Goal: Contribute content: Contribute content

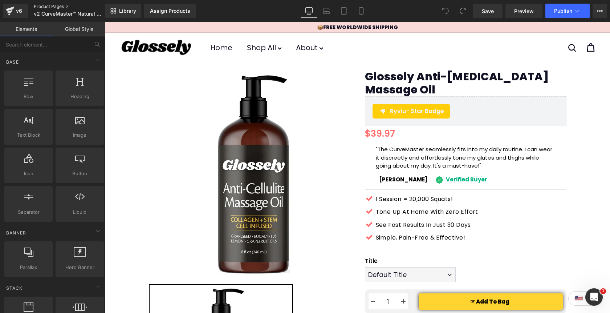
click at [48, 5] on link "Product Pages" at bounding box center [76, 7] width 84 height 6
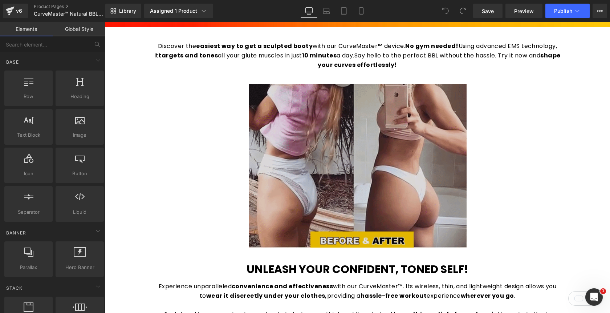
scroll to position [410, 0]
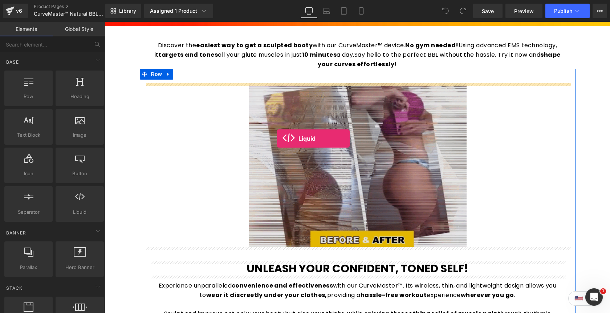
drag, startPoint x: 190, startPoint y: 225, endPoint x: 277, endPoint y: 138, distance: 123.1
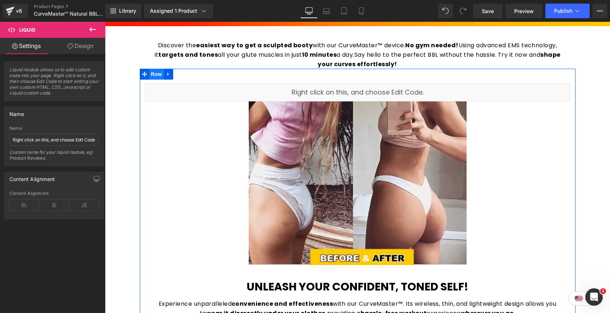
click at [154, 74] on span "Row" at bounding box center [156, 74] width 15 height 11
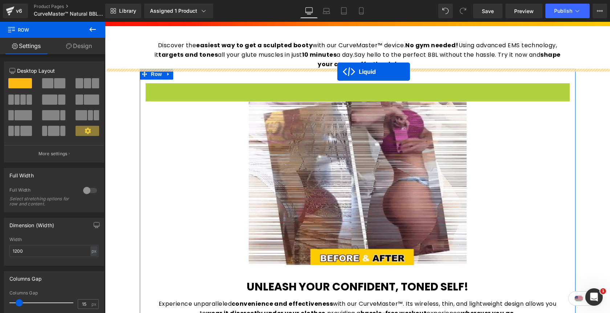
drag, startPoint x: 339, startPoint y: 87, endPoint x: 338, endPoint y: 71, distance: 16.1
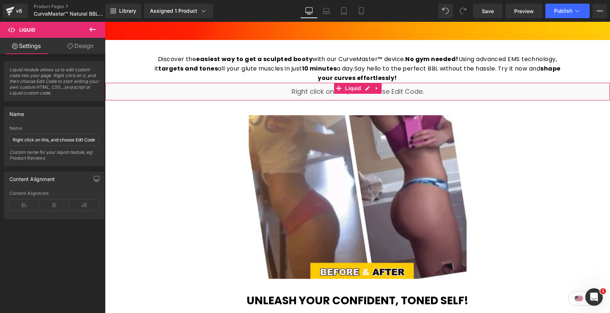
scroll to position [387, 0]
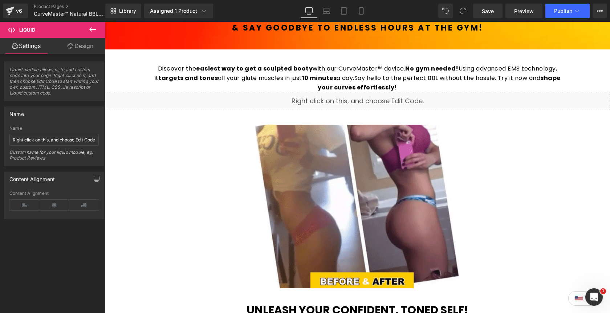
click at [90, 31] on icon at bounding box center [92, 29] width 9 height 9
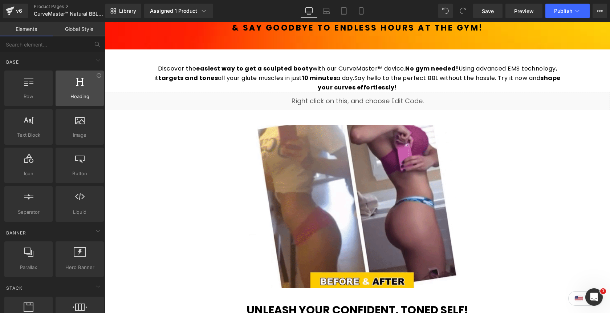
click at [73, 84] on div at bounding box center [80, 84] width 44 height 16
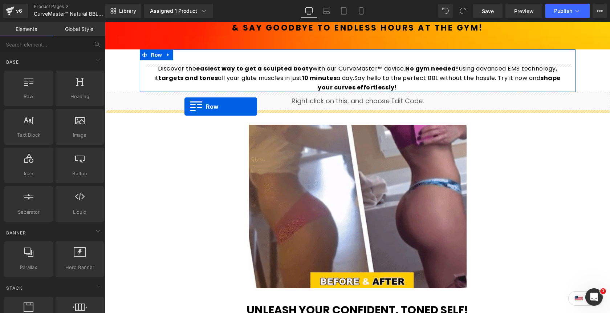
drag, startPoint x: 138, startPoint y: 107, endPoint x: 184, endPoint y: 106, distance: 45.4
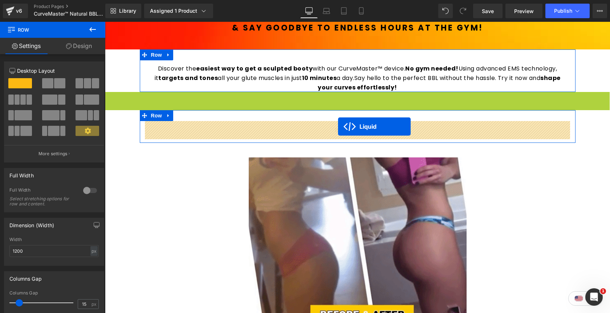
drag, startPoint x: 339, startPoint y: 97, endPoint x: 338, endPoint y: 126, distance: 29.8
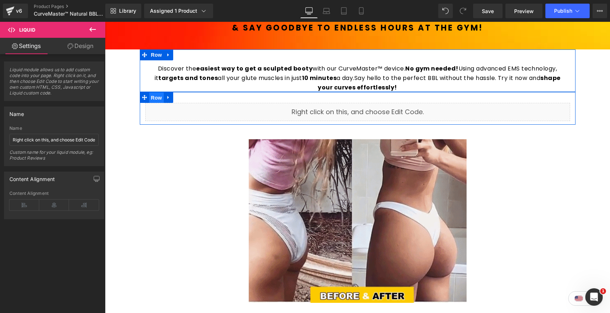
click at [156, 99] on span "Row" at bounding box center [156, 97] width 15 height 11
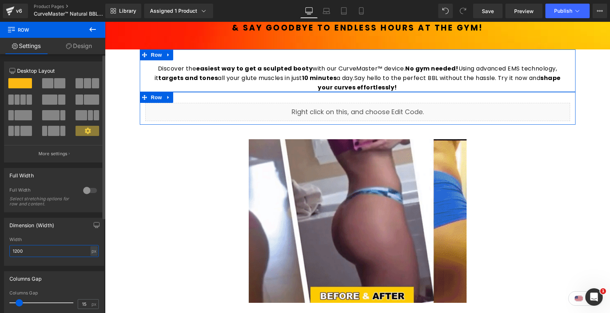
click at [44, 252] on input "1200" at bounding box center [53, 251] width 89 height 12
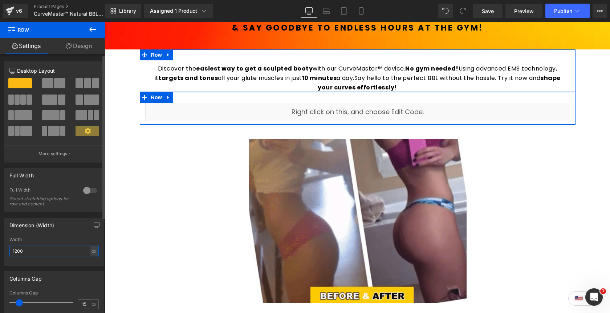
click at [44, 252] on input "1200" at bounding box center [53, 251] width 89 height 12
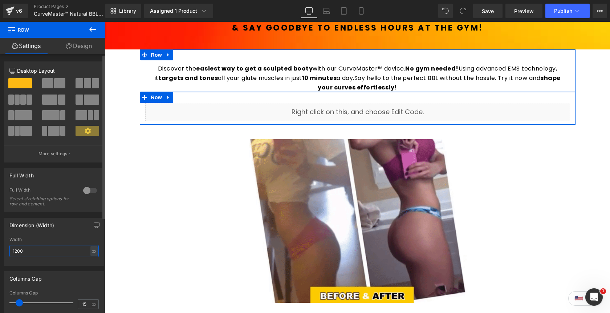
click at [44, 252] on input "1200" at bounding box center [53, 251] width 89 height 12
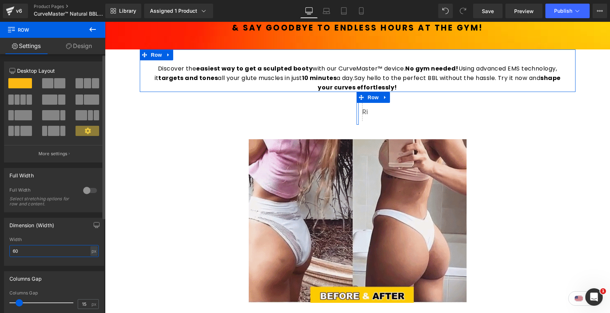
type input "600"
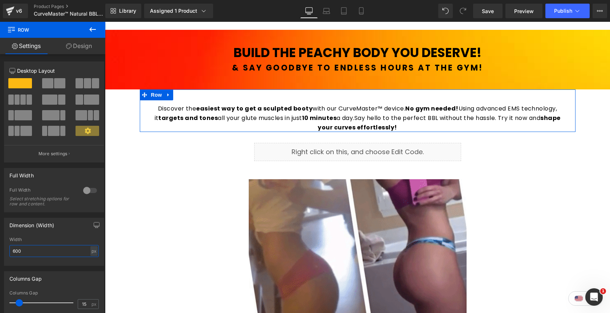
scroll to position [339, 0]
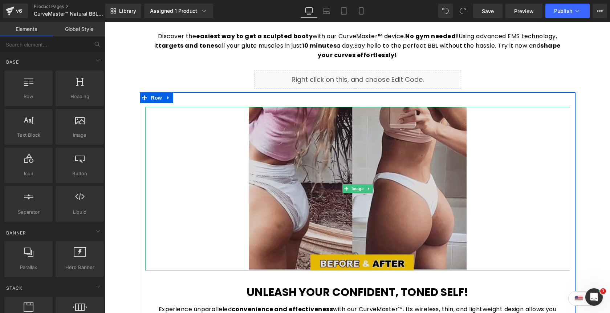
scroll to position [420, 0]
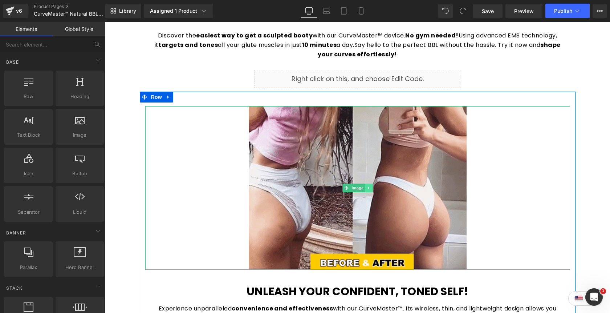
click at [370, 189] on icon at bounding box center [369, 188] width 4 height 4
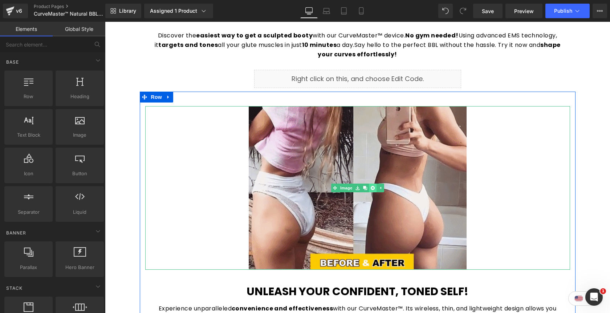
click at [372, 189] on icon at bounding box center [373, 188] width 4 height 4
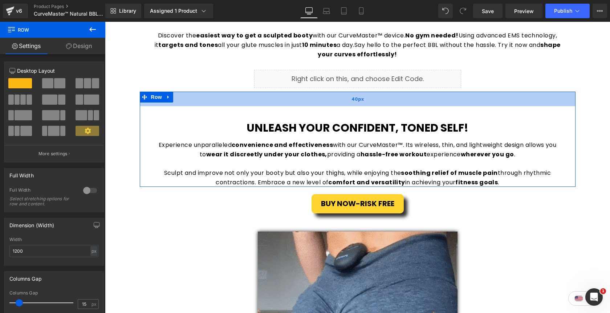
click at [375, 104] on div "40px" at bounding box center [358, 99] width 436 height 15
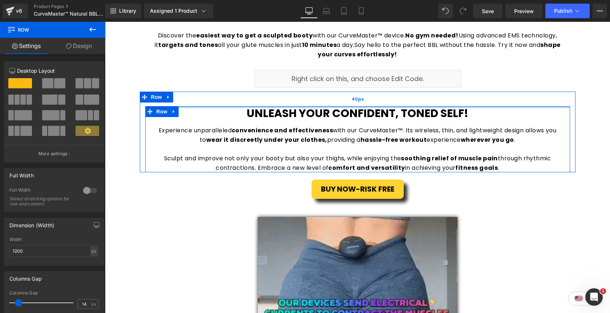
drag, startPoint x: 373, startPoint y: 112, endPoint x: 371, endPoint y: 95, distance: 17.2
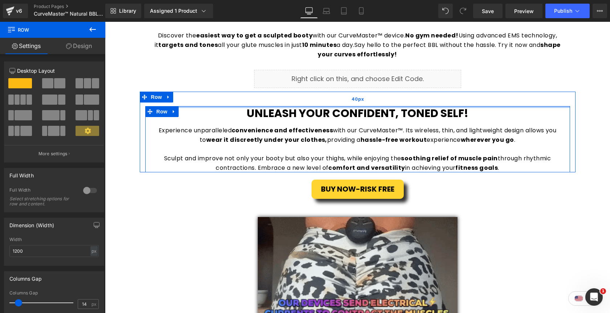
click at [371, 95] on div "Unleash Your Confident, Toned Self! Heading Experience unparalleled convenience…" at bounding box center [358, 132] width 436 height 81
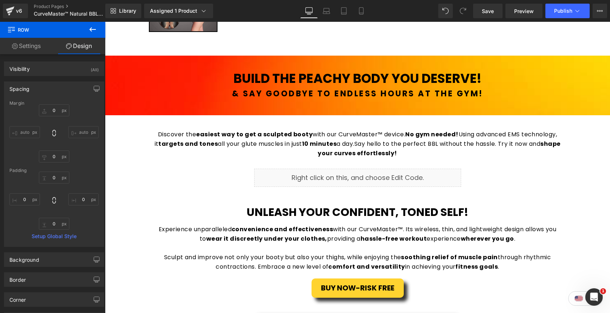
scroll to position [311, 0]
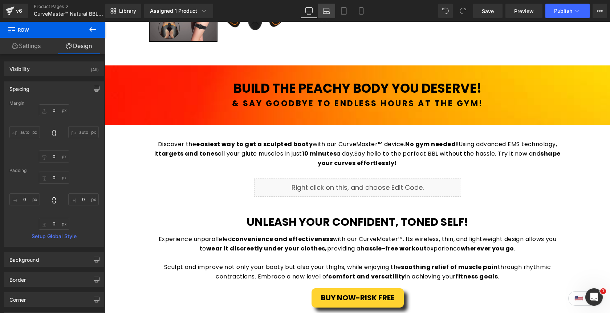
click at [327, 15] on link "Laptop" at bounding box center [326, 11] width 17 height 15
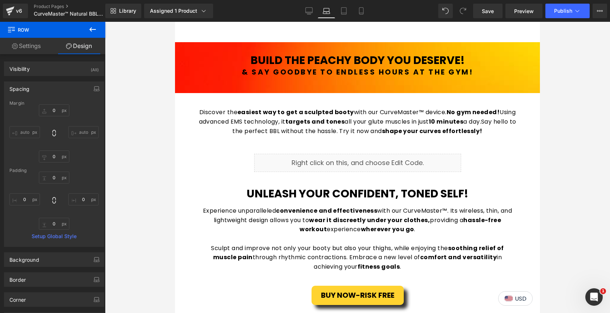
scroll to position [378, 0]
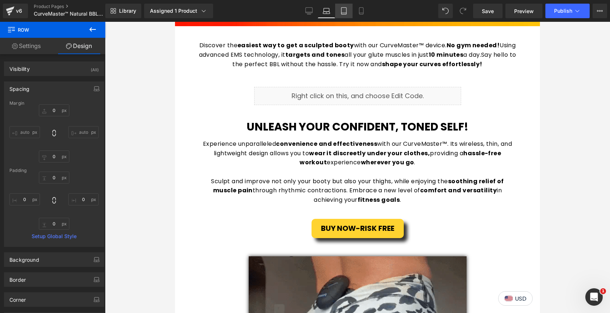
click at [343, 15] on link "Tablet" at bounding box center [343, 11] width 17 height 15
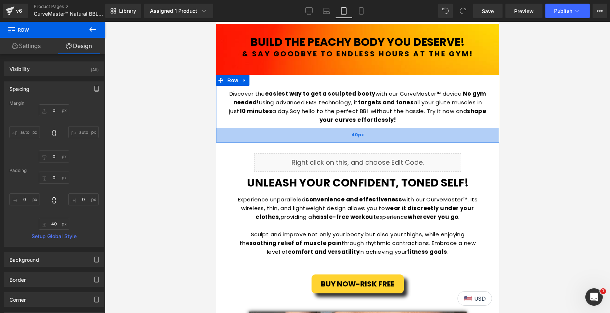
scroll to position [338, 0]
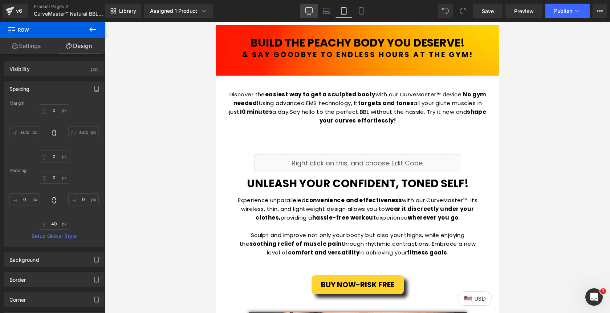
click at [310, 6] on link "Desktop" at bounding box center [308, 11] width 17 height 15
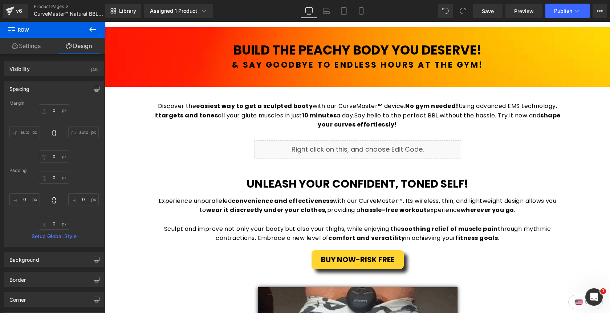
scroll to position [350, 0]
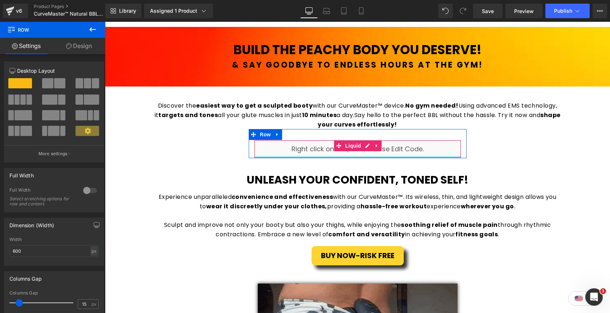
drag, startPoint x: 343, startPoint y: 160, endPoint x: 343, endPoint y: 156, distance: 4.4
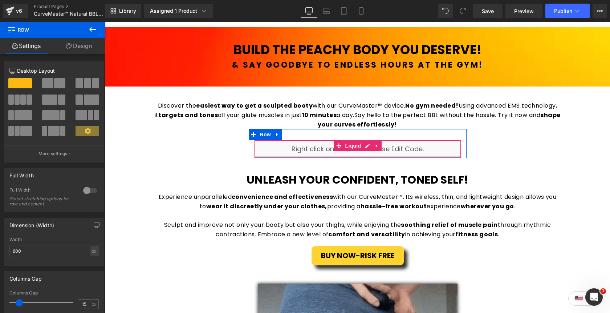
click at [343, 156] on div "Liquid Row" at bounding box center [358, 143] width 218 height 29
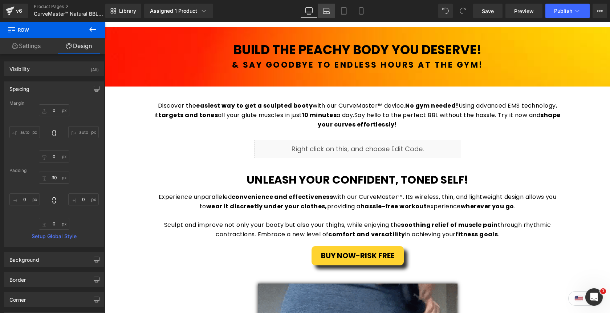
click at [324, 10] on icon at bounding box center [326, 9] width 5 height 3
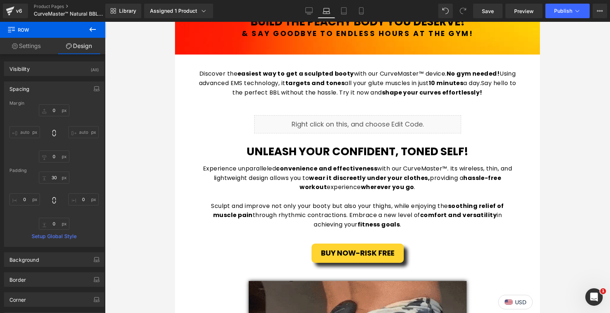
scroll to position [326, 0]
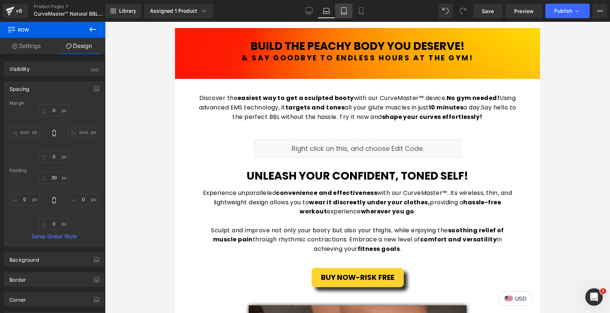
click at [342, 15] on link "Tablet" at bounding box center [343, 11] width 17 height 15
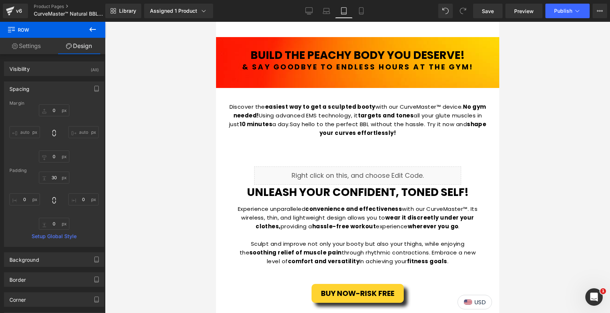
scroll to position [352, 0]
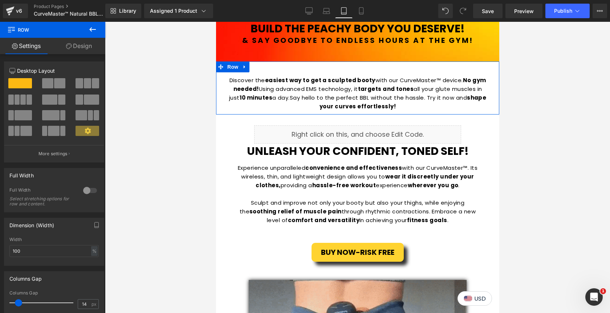
drag, startPoint x: 357, startPoint y: 124, endPoint x: 353, endPoint y: 109, distance: 15.4
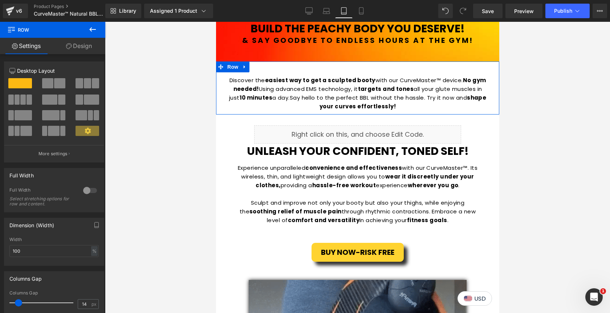
click at [353, 109] on div "Discover the easiest way to get a sculpted booty with our CurveMaster™ device. …" at bounding box center [357, 87] width 283 height 53
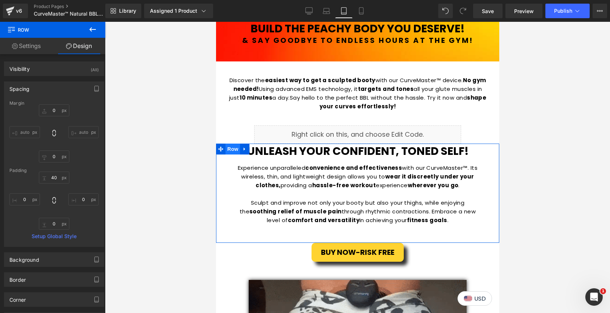
click at [235, 151] on span "Row" at bounding box center [232, 149] width 15 height 11
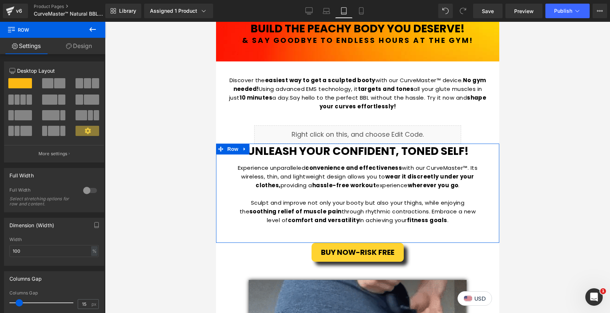
click at [80, 49] on link "Design" at bounding box center [79, 46] width 53 height 16
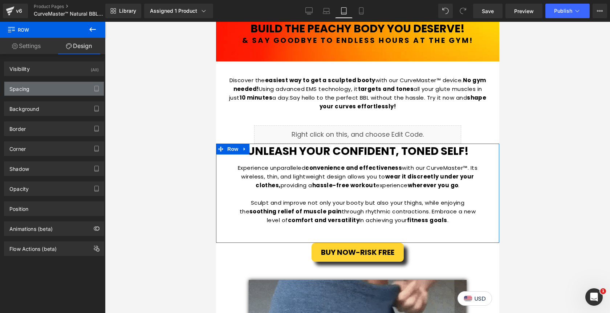
click at [49, 89] on div "Spacing" at bounding box center [54, 89] width 100 height 14
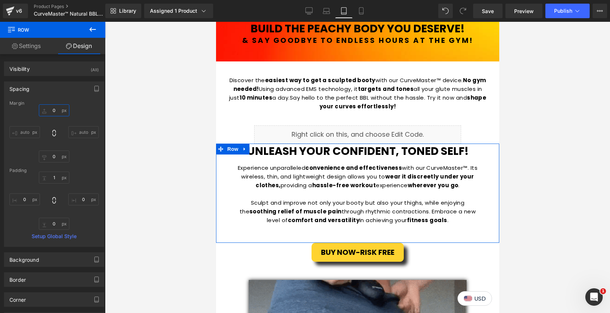
click at [56, 111] on input "0" at bounding box center [54, 110] width 31 height 12
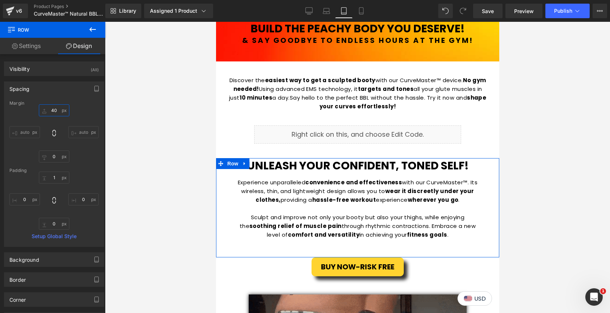
type input "4"
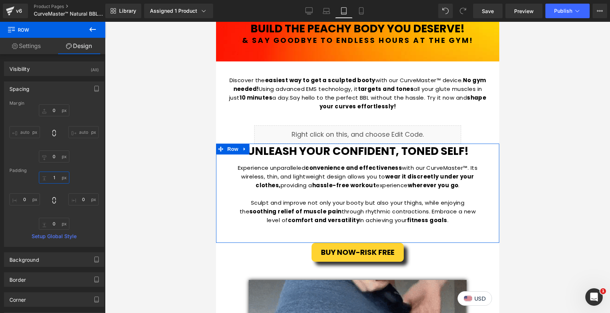
click at [56, 175] on input "1" at bounding box center [54, 177] width 31 height 12
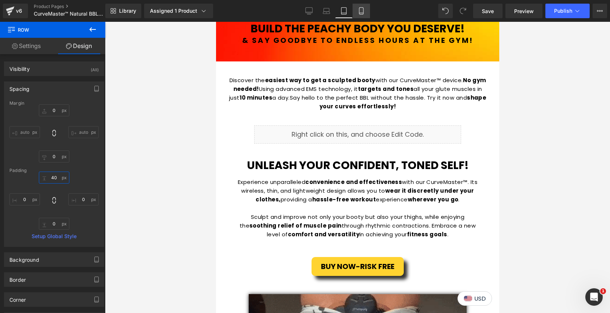
type input "40"
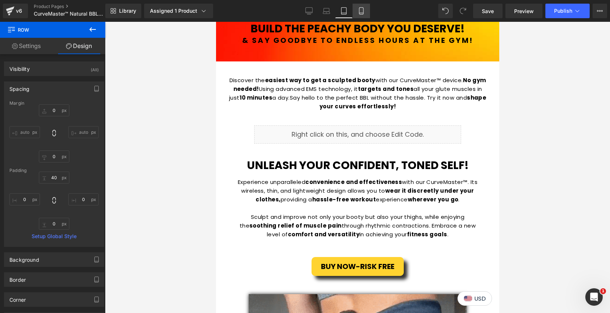
click at [361, 11] on icon at bounding box center [361, 10] width 7 height 7
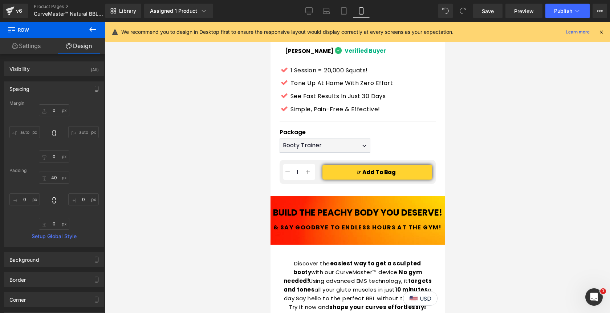
scroll to position [562, 0]
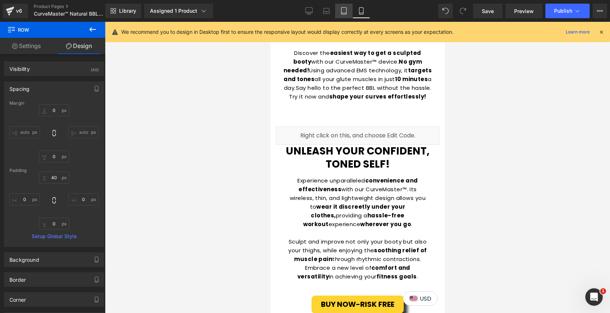
click at [344, 15] on link "Tablet" at bounding box center [343, 11] width 17 height 15
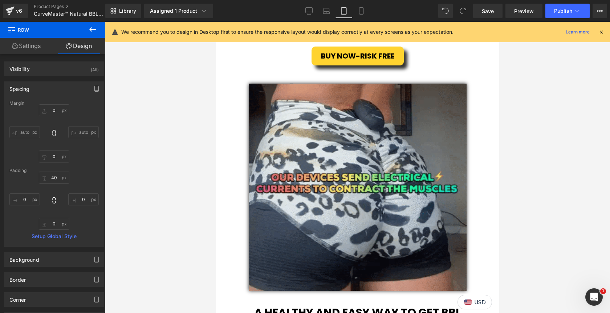
scroll to position [352, 0]
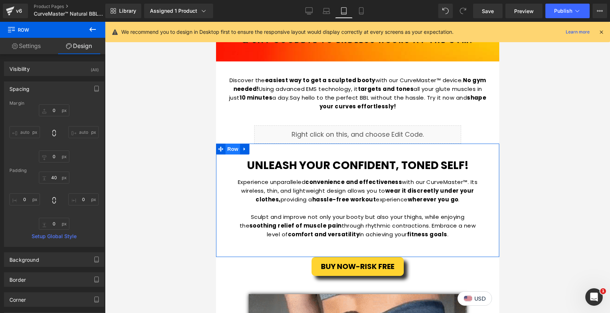
click at [235, 150] on span "Row" at bounding box center [232, 149] width 15 height 11
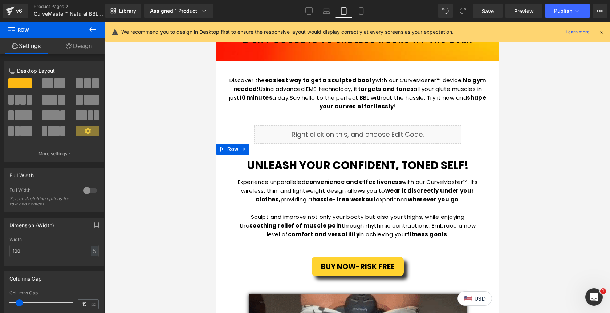
click at [87, 51] on link "Design" at bounding box center [79, 46] width 53 height 16
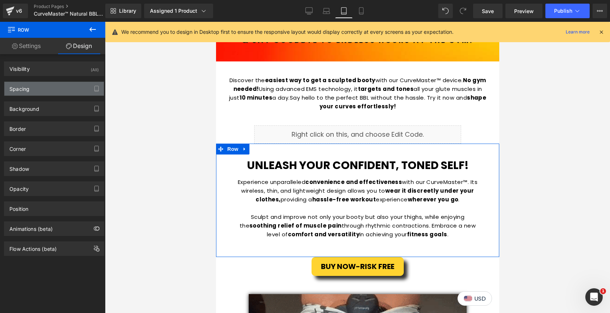
click at [61, 90] on div "Spacing" at bounding box center [54, 89] width 100 height 14
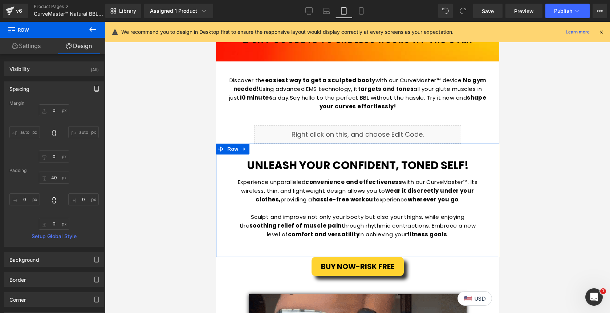
click at [96, 90] on icon "button" at bounding box center [97, 89] width 6 height 6
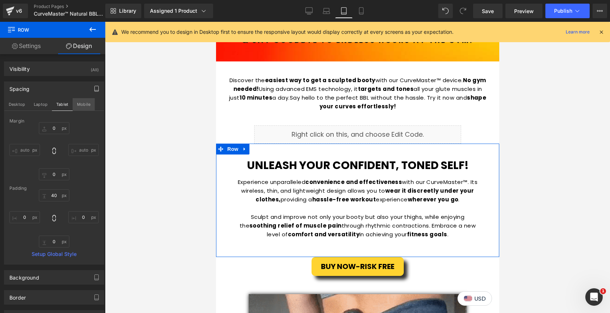
click at [84, 104] on button "Mobile" at bounding box center [84, 104] width 22 height 12
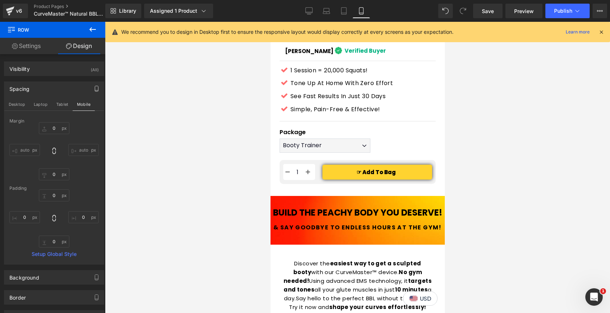
scroll to position [562, 0]
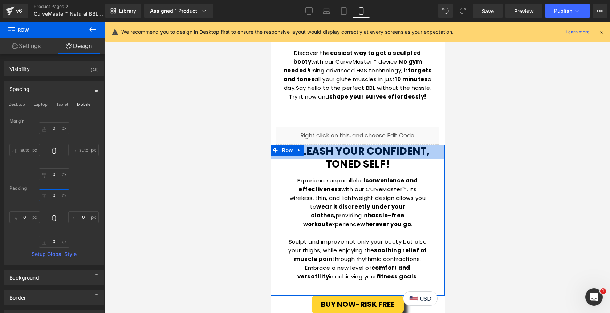
click at [58, 195] on input "40" at bounding box center [54, 195] width 31 height 12
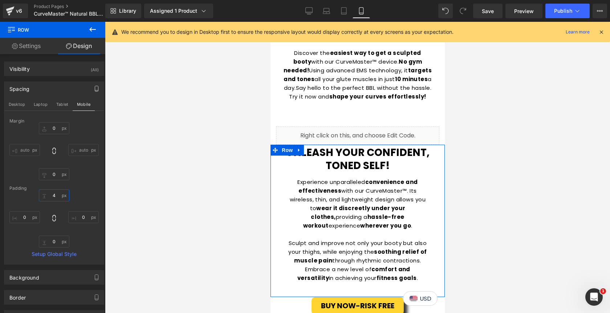
type input "40"
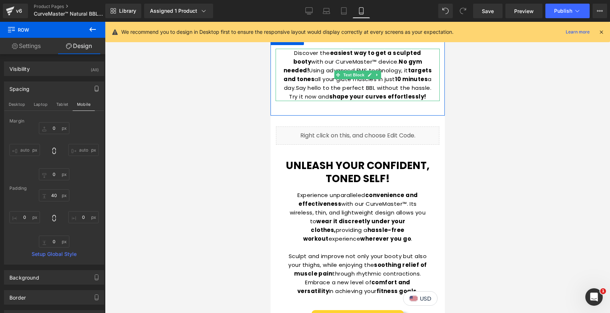
click at [336, 93] on strong "shape your curves effortlessly!" at bounding box center [377, 97] width 97 height 8
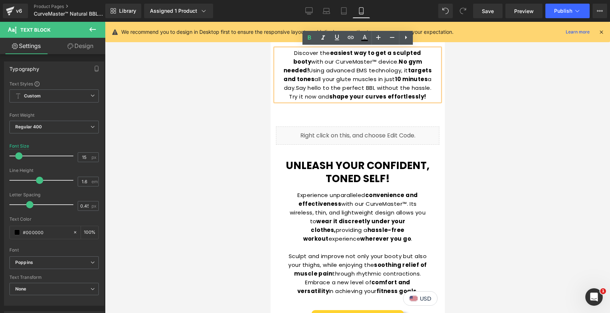
click at [456, 120] on div at bounding box center [357, 167] width 505 height 291
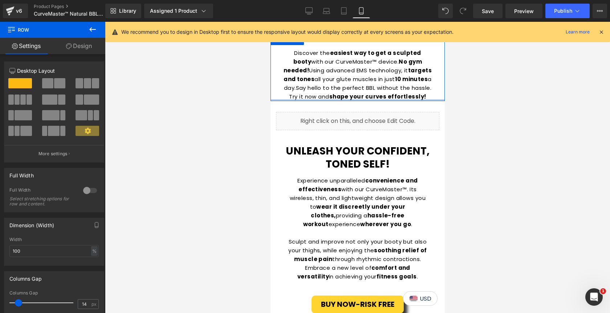
drag, startPoint x: 375, startPoint y: 111, endPoint x: 372, endPoint y: 95, distance: 16.1
click at [372, 95] on div "Discover the easiest way to get a sculpted booty with our CurveMaster™ device. …" at bounding box center [357, 67] width 174 height 67
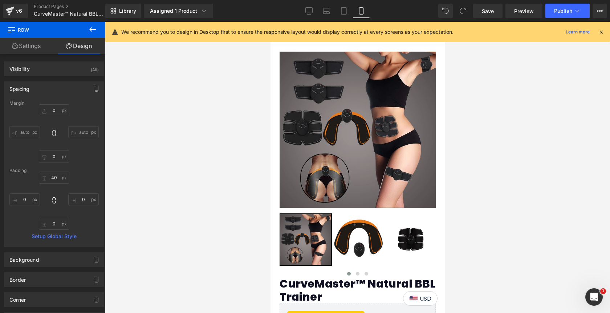
scroll to position [0, 0]
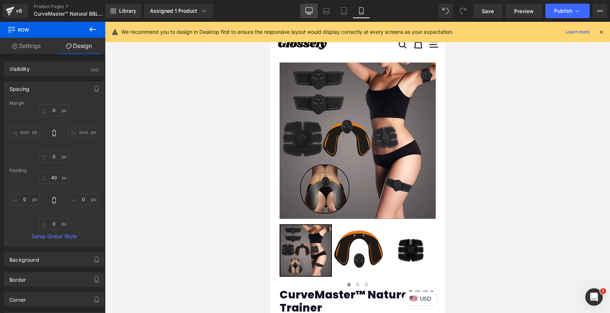
click at [312, 12] on icon at bounding box center [309, 10] width 7 height 7
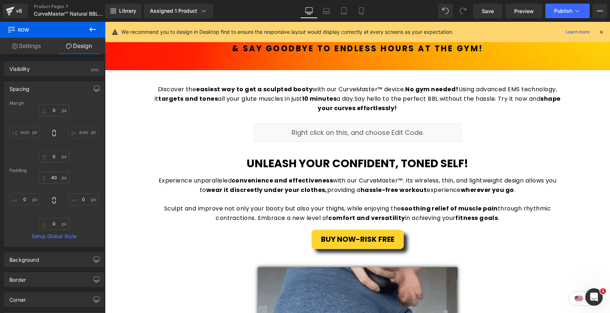
scroll to position [357, 0]
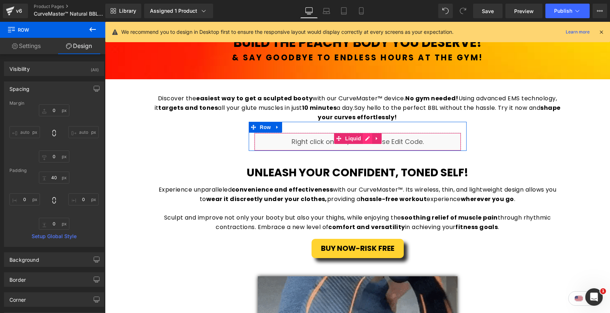
click at [367, 139] on div "Liquid" at bounding box center [357, 142] width 207 height 18
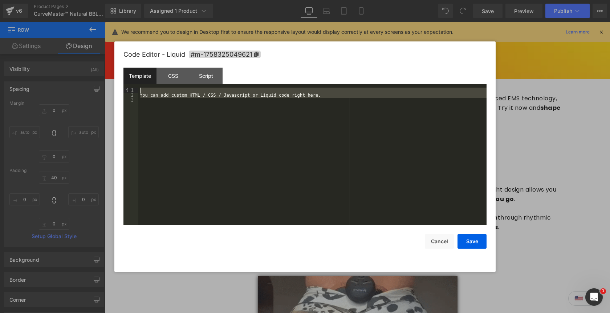
drag, startPoint x: 146, startPoint y: 101, endPoint x: 143, endPoint y: 90, distance: 10.8
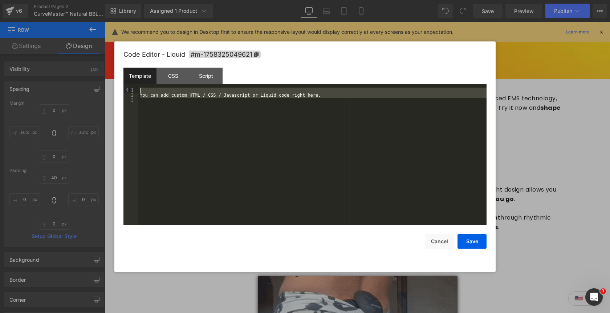
click at [143, 90] on div "You can add custom HTML / CSS / Javascript or Liquid code right here." at bounding box center [312, 162] width 348 height 148
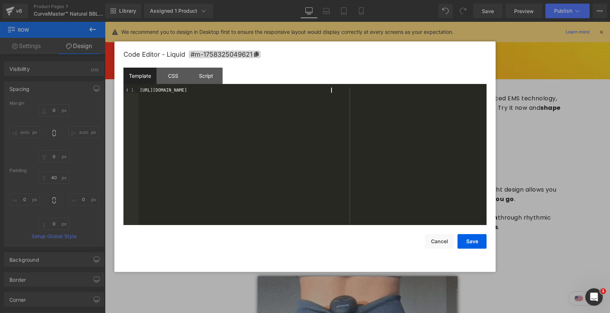
click at [204, 93] on div "https://cdn.shopify.com/videos/c/o/v/8559451864a040a4b89316771405c334.mp4" at bounding box center [312, 162] width 348 height 148
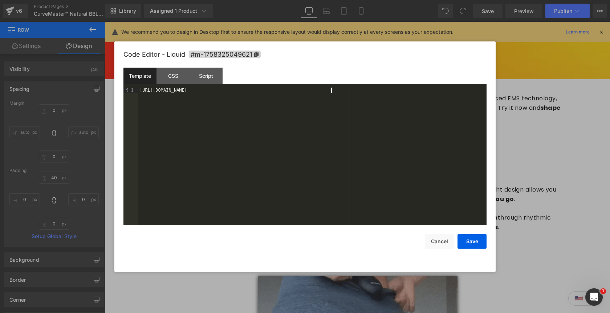
click at [204, 93] on div "https://cdn.shopify.com/videos/c/o/v/8559451864a040a4b89316771405c334.mp4" at bounding box center [312, 162] width 348 height 148
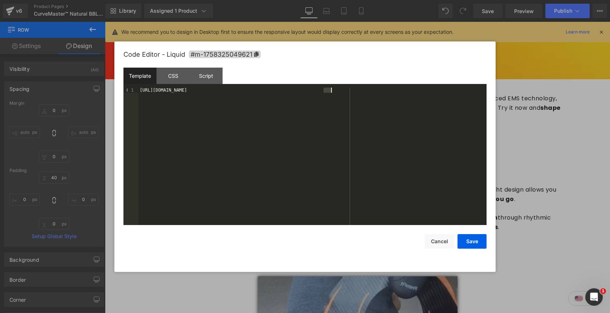
click at [204, 93] on div "https://cdn.shopify.com/videos/c/o/v/8559451864a040a4b89316771405c334.mp4" at bounding box center [312, 162] width 348 height 148
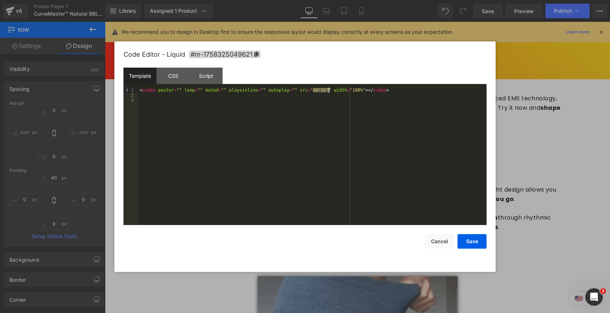
drag, startPoint x: 314, startPoint y: 92, endPoint x: 327, endPoint y: 92, distance: 13.4
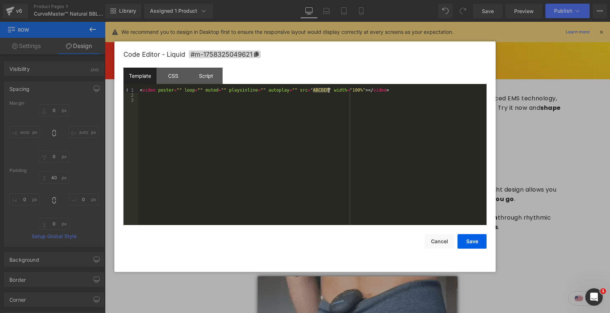
click at [327, 92] on div "< video poster = "" loop = "" muted = "" playsinline = "" autoplay = "" src = "…" at bounding box center [312, 162] width 348 height 148
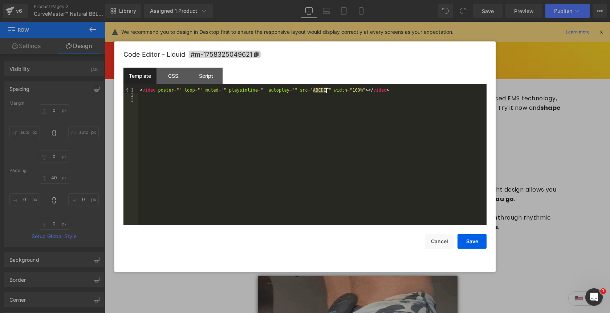
click at [334, 111] on div "< video poster = "" loop = "" muted = "" playsinline = "" autoplay = "" src = "…" at bounding box center [312, 162] width 348 height 148
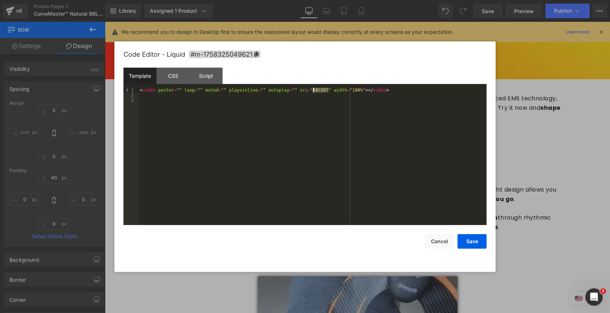
drag, startPoint x: 328, startPoint y: 92, endPoint x: 314, endPoint y: 90, distance: 14.2
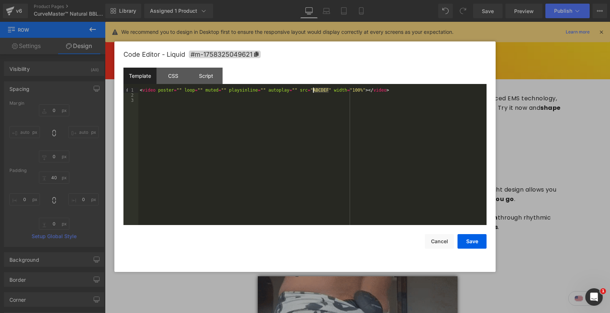
click at [314, 90] on div "< video poster = "" loop = "" muted = "" playsinline = "" autoplay = "" src = "…" at bounding box center [312, 162] width 348 height 148
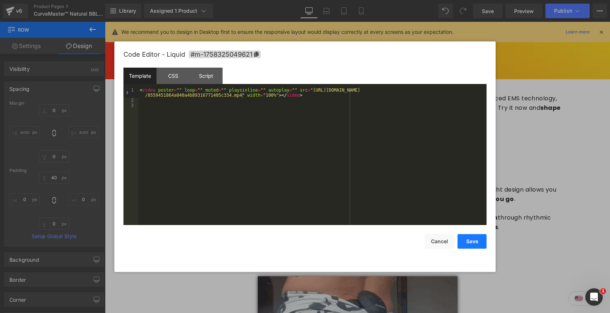
click at [475, 241] on button "Save" at bounding box center [472, 241] width 29 height 15
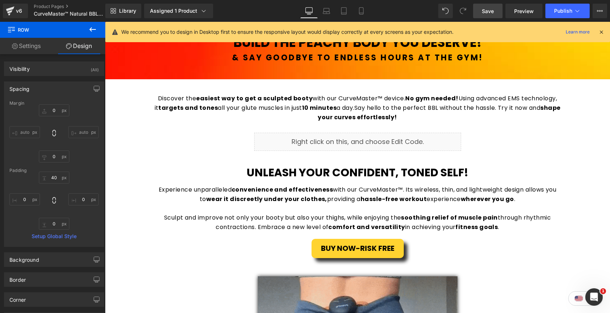
click at [492, 12] on span "Save" at bounding box center [488, 11] width 12 height 8
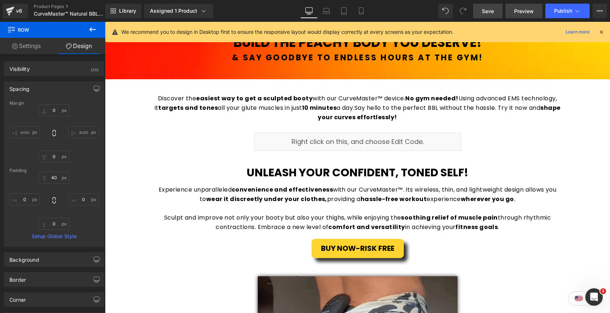
click at [534, 15] on link "Preview" at bounding box center [524, 11] width 37 height 15
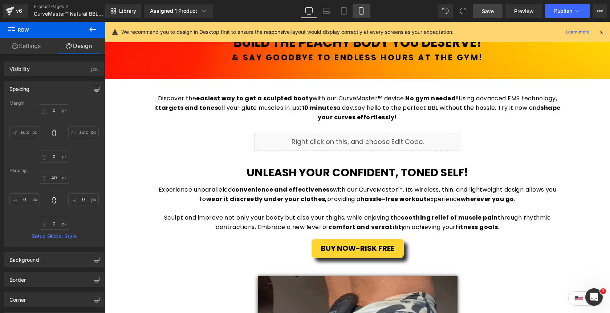
click at [364, 11] on icon at bounding box center [361, 10] width 7 height 7
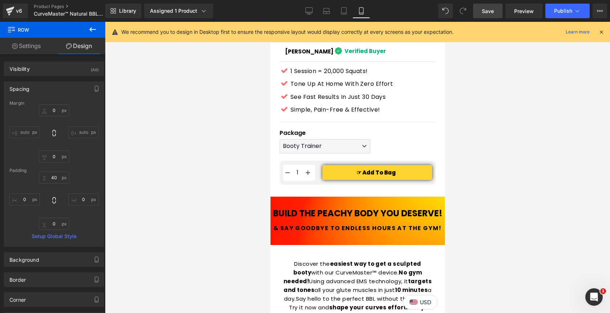
scroll to position [522, 0]
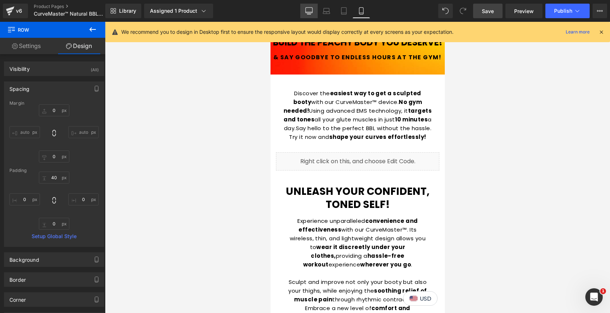
click at [307, 13] on icon at bounding box center [309, 10] width 7 height 5
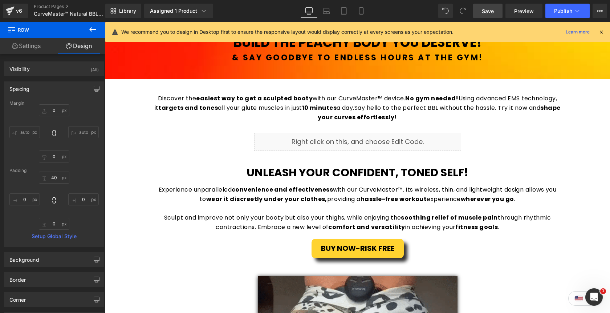
scroll to position [363, 0]
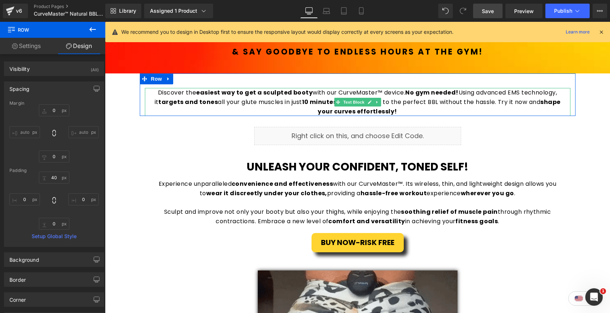
click at [324, 101] on strong "10 minutes" at bounding box center [319, 102] width 35 height 8
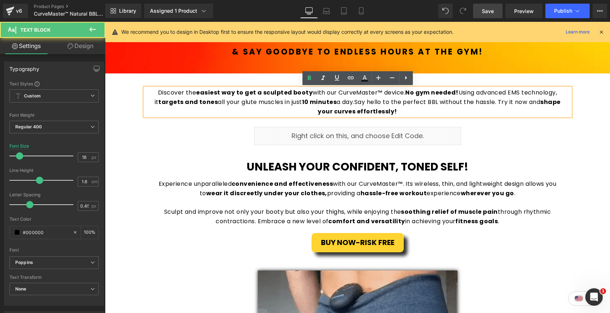
click at [354, 103] on p "Discover the easiest way to get a sculpted booty with our CurveMaster™ device. …" at bounding box center [357, 102] width 411 height 28
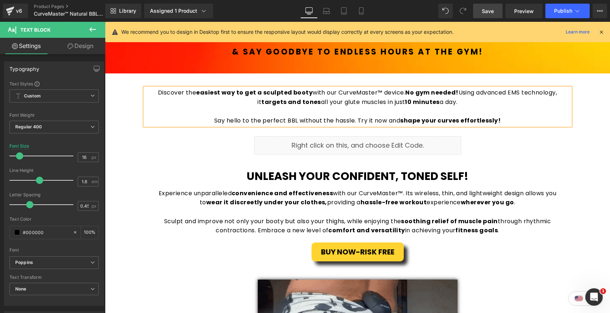
click at [405, 94] on strong "No gym needed!" at bounding box center [431, 92] width 53 height 8
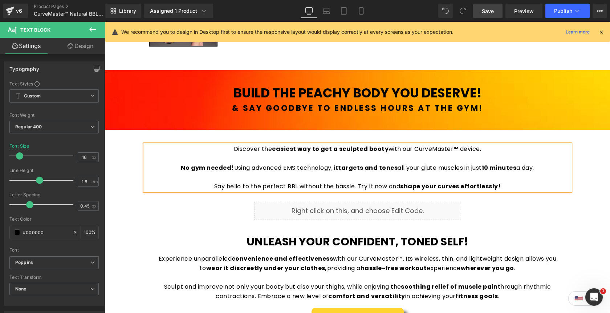
scroll to position [306, 0]
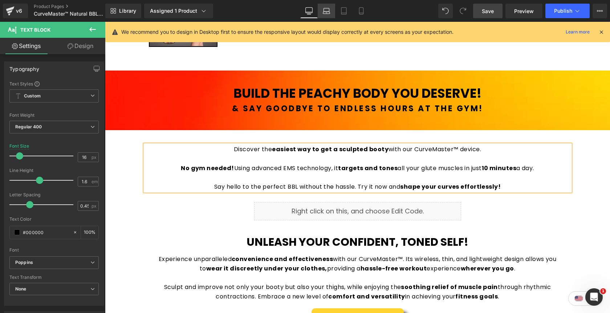
click at [329, 12] on icon at bounding box center [326, 10] width 7 height 7
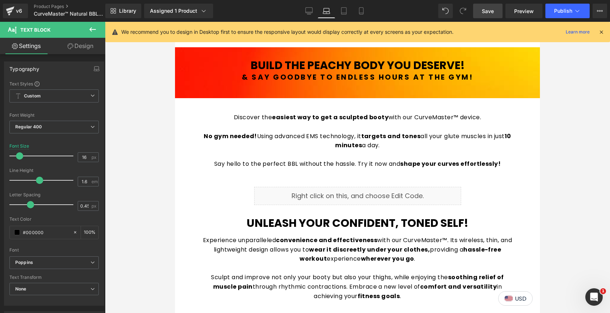
scroll to position [275, 0]
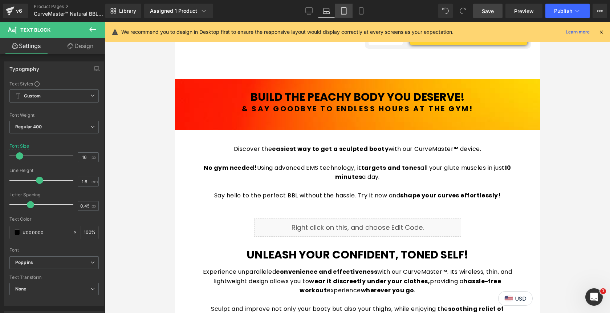
click at [347, 12] on icon at bounding box center [343, 10] width 7 height 7
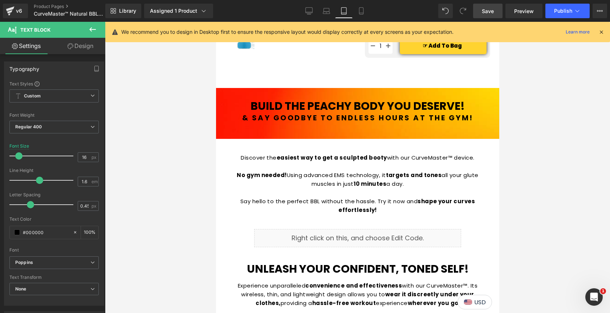
scroll to position [283, 0]
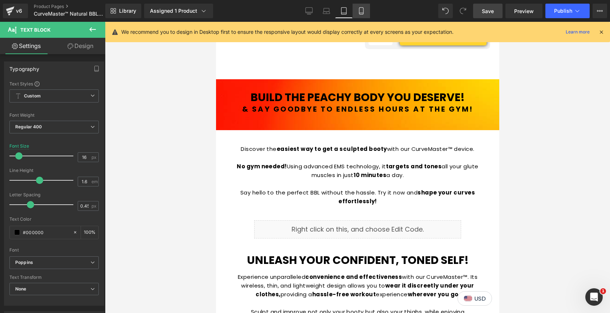
click at [360, 12] on icon at bounding box center [361, 10] width 7 height 7
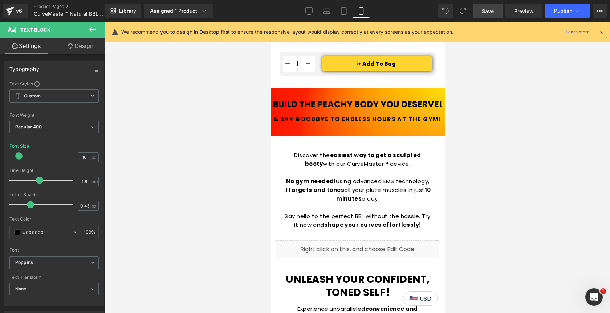
scroll to position [465, 0]
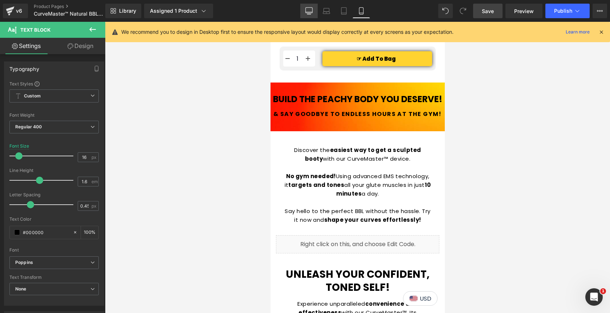
click at [308, 10] on icon at bounding box center [309, 10] width 7 height 7
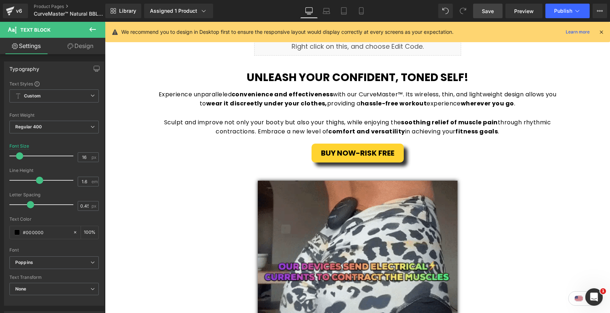
scroll to position [300, 0]
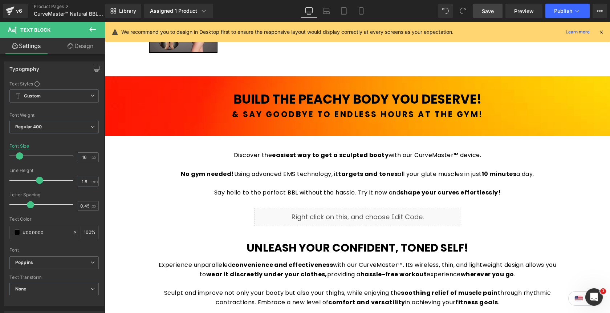
click at [492, 11] on span "Save" at bounding box center [488, 11] width 12 height 8
click at [555, 13] on span "Publish" at bounding box center [563, 11] width 18 height 6
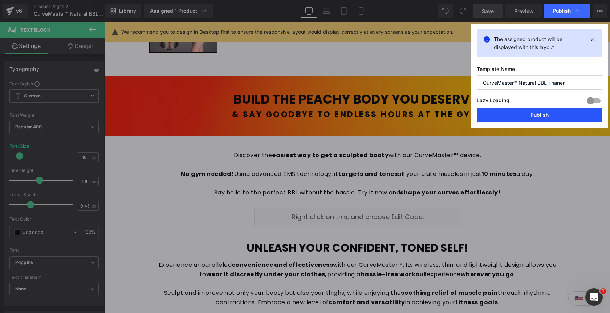
click at [522, 120] on button "Publish" at bounding box center [540, 115] width 126 height 15
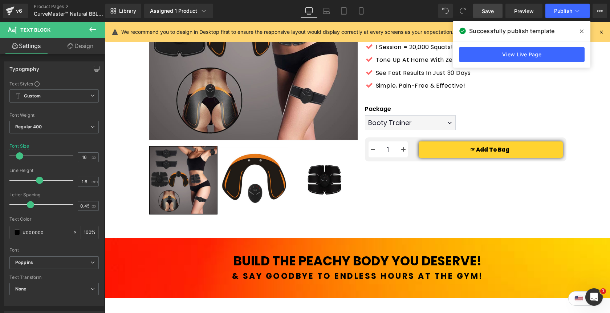
scroll to position [143, 0]
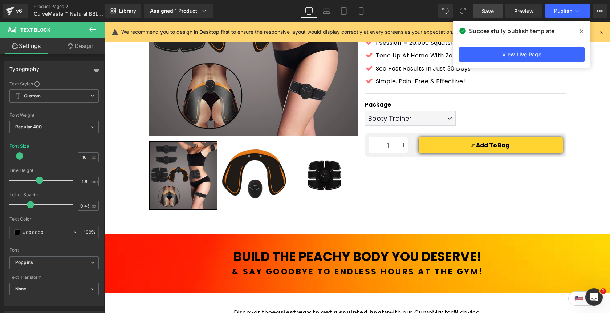
click at [581, 31] on icon at bounding box center [582, 31] width 4 height 6
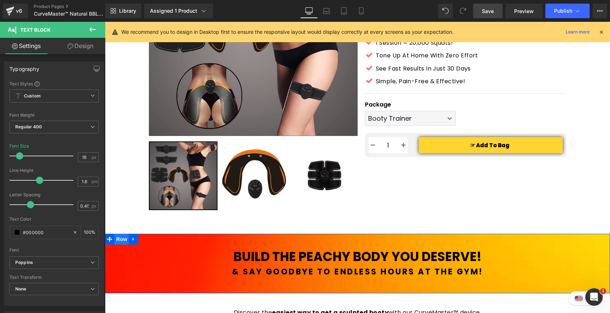
click at [122, 239] on span "Row" at bounding box center [121, 239] width 15 height 11
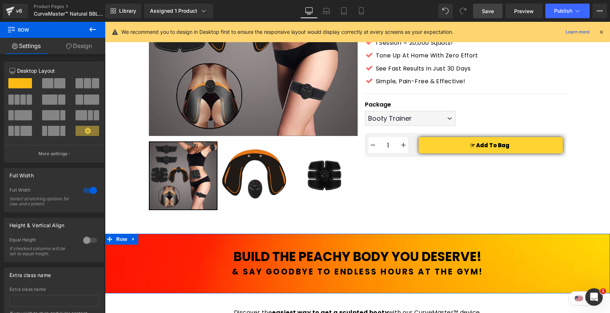
click at [80, 46] on link "Design" at bounding box center [79, 46] width 53 height 16
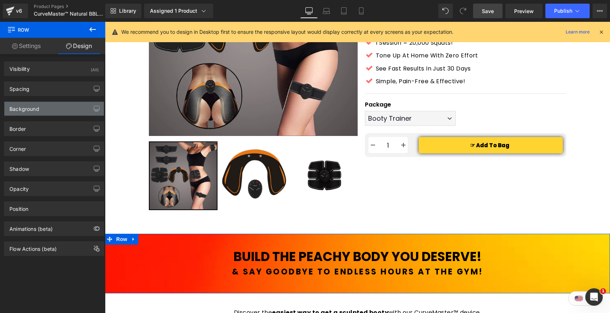
click at [63, 108] on div "Background" at bounding box center [54, 109] width 100 height 14
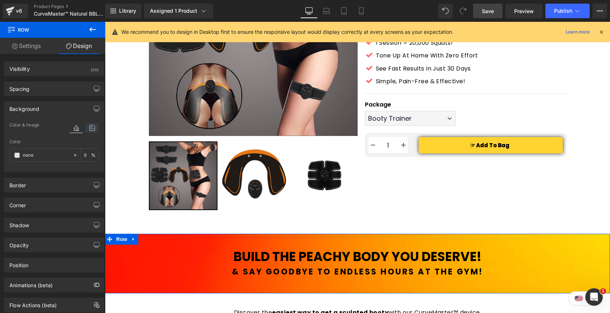
click at [89, 127] on icon at bounding box center [92, 127] width 13 height 9
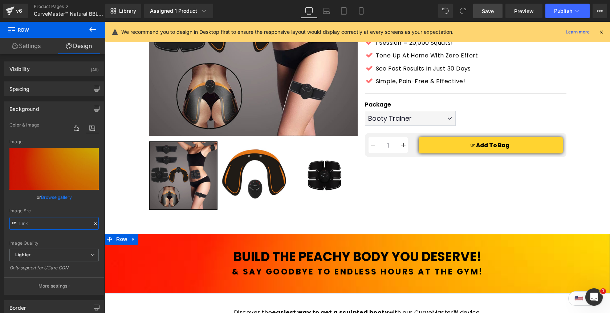
click at [65, 223] on input "text" at bounding box center [53, 223] width 89 height 13
type input "https://ucarecdn.com/f7680b8c-9ac6-4276-a2ef-d32bd1d0be6a/-/format/auto/-/previ…"
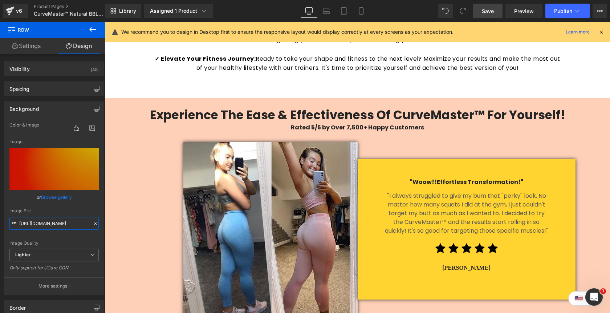
scroll to position [1231, 0]
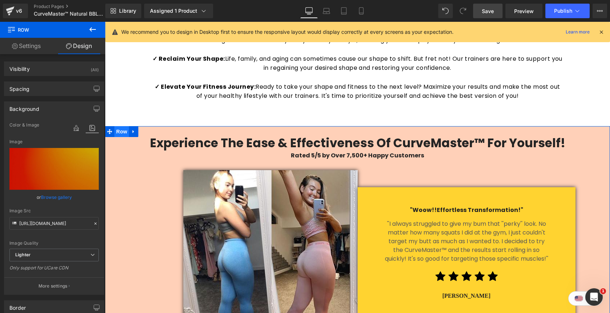
click at [122, 133] on span "Row" at bounding box center [121, 131] width 15 height 11
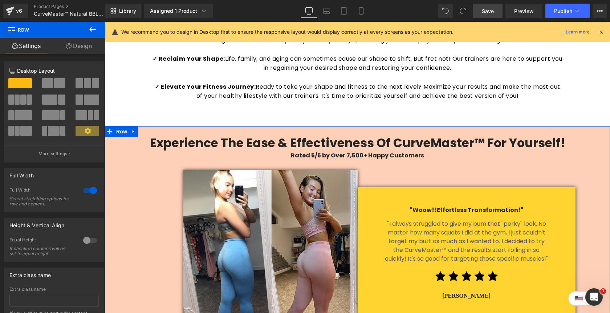
click at [81, 47] on link "Design" at bounding box center [79, 46] width 53 height 16
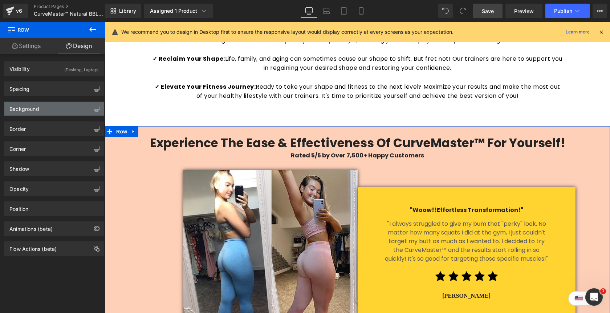
click at [68, 108] on div "Background" at bounding box center [54, 109] width 100 height 14
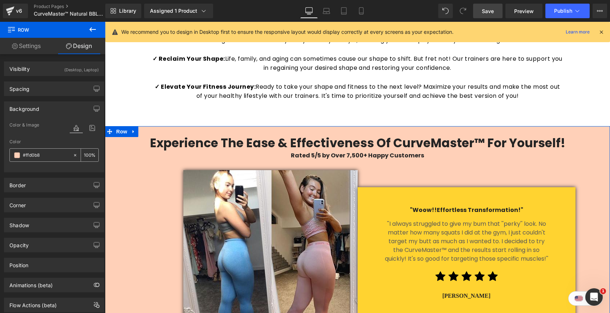
click at [55, 157] on input "#ffd0b8" at bounding box center [46, 155] width 47 height 8
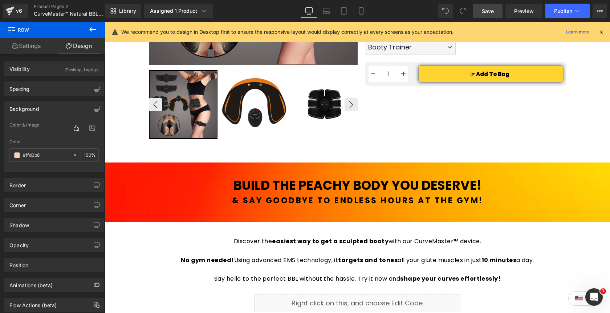
scroll to position [213, 0]
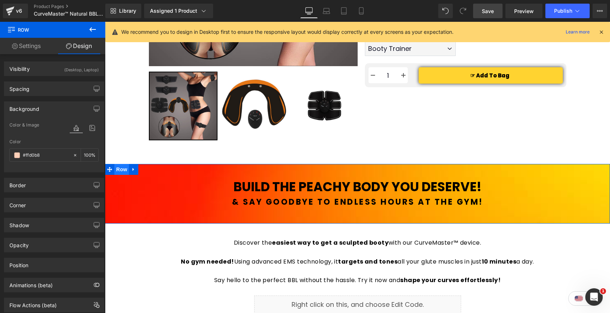
click at [125, 171] on span "Row" at bounding box center [121, 169] width 15 height 11
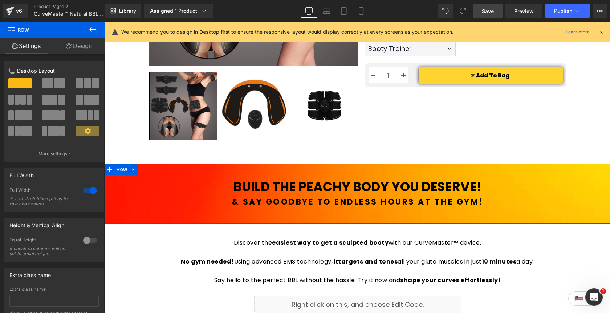
click at [80, 50] on link "Design" at bounding box center [79, 46] width 53 height 16
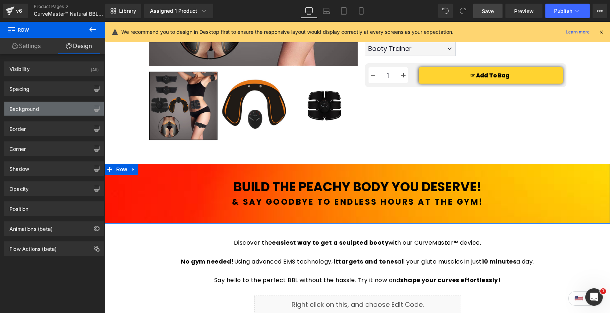
click at [54, 108] on div "Background" at bounding box center [54, 109] width 100 height 14
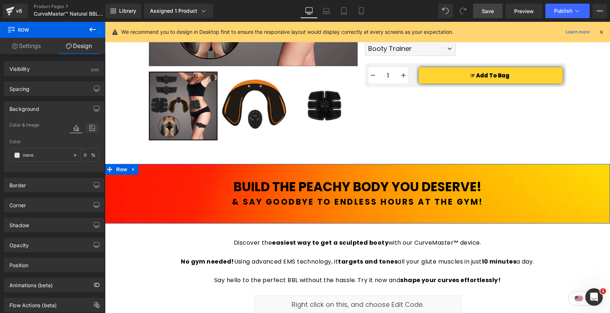
click at [90, 131] on icon at bounding box center [92, 127] width 13 height 9
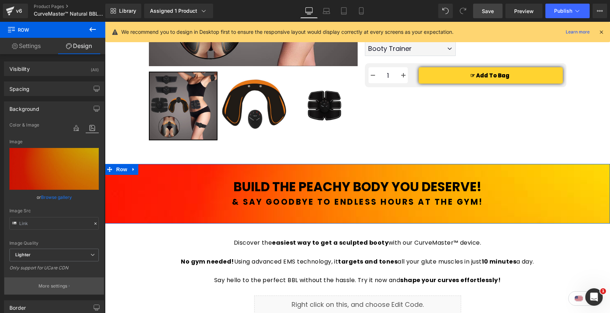
click at [55, 281] on button "More settings" at bounding box center [54, 285] width 100 height 17
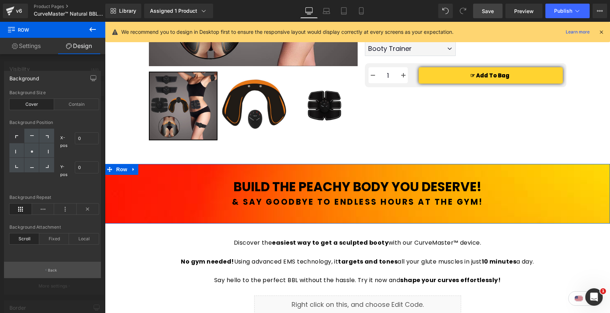
click at [69, 271] on button "Back" at bounding box center [52, 270] width 97 height 16
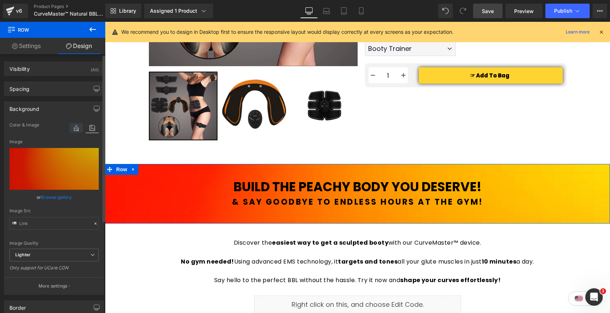
click at [72, 126] on icon at bounding box center [76, 127] width 13 height 9
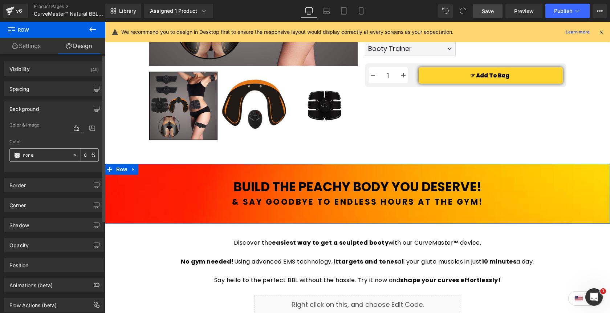
click at [56, 157] on input "none" at bounding box center [46, 155] width 47 height 8
paste input "#ffd0b8"
type input "#ffd0b8"
click at [87, 126] on icon at bounding box center [92, 127] width 13 height 9
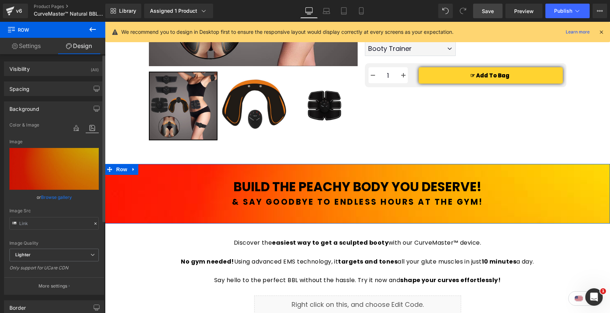
click at [92, 226] on div at bounding box center [95, 223] width 7 height 8
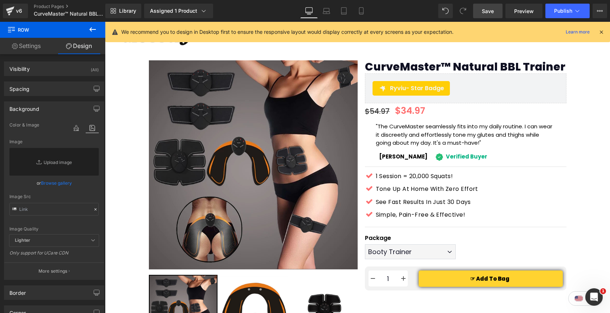
scroll to position [0, 0]
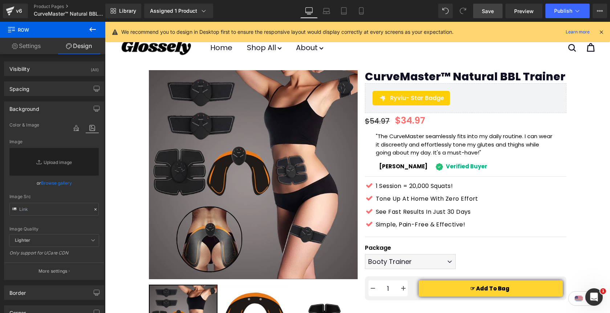
click at [491, 14] on span "Save" at bounding box center [488, 11] width 12 height 8
click at [521, 14] on span "Preview" at bounding box center [524, 11] width 20 height 8
click at [556, 12] on span "Publish" at bounding box center [563, 11] width 18 height 6
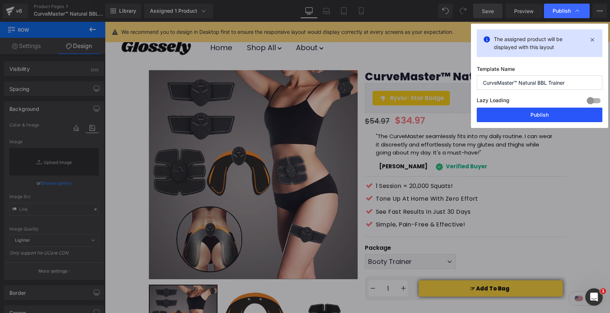
click at [525, 114] on button "Publish" at bounding box center [540, 115] width 126 height 15
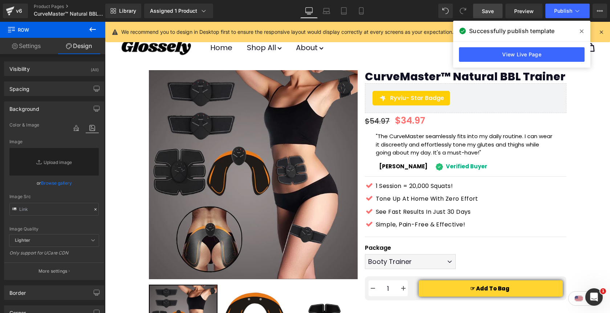
click at [583, 29] on icon at bounding box center [582, 31] width 4 height 4
